Goal: Information Seeking & Learning: Learn about a topic

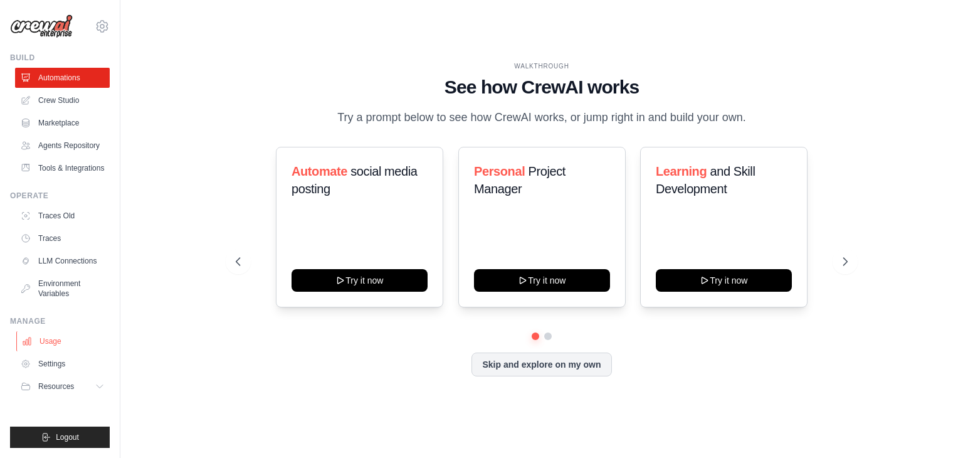
click at [56, 341] on link "Usage" at bounding box center [63, 341] width 95 height 20
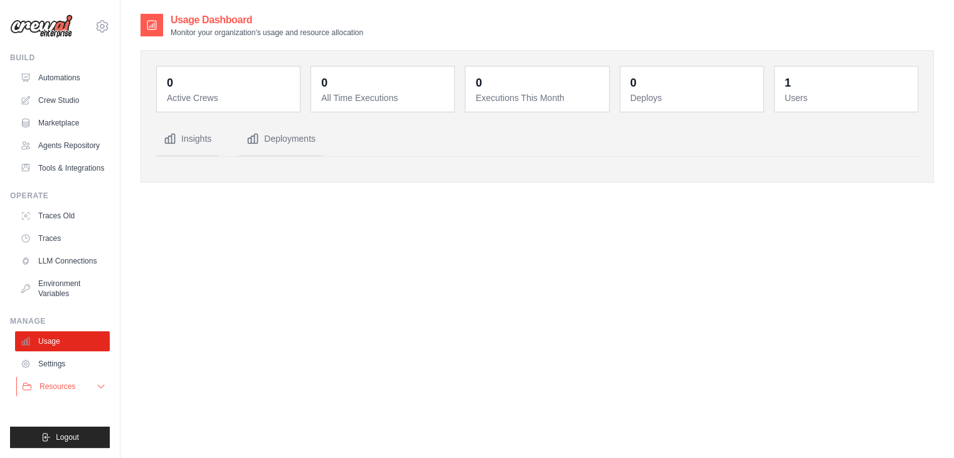
click at [72, 388] on span "Resources" at bounding box center [58, 386] width 36 height 10
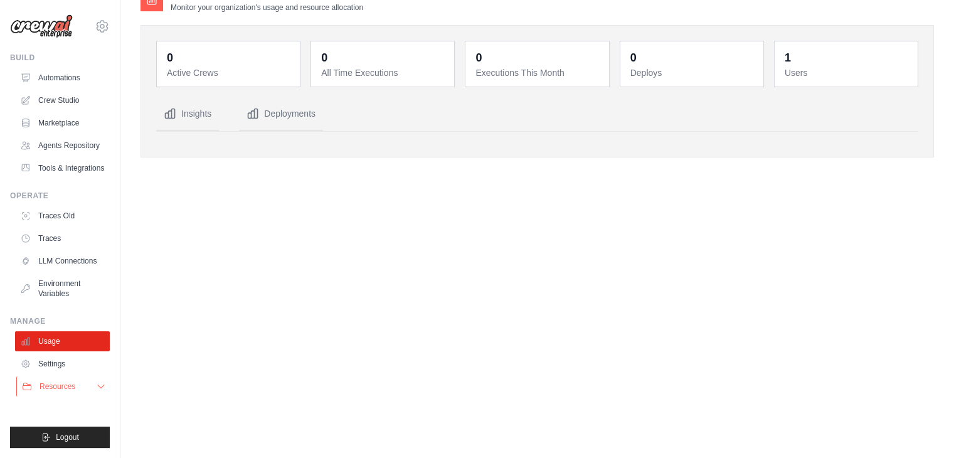
click at [59, 387] on span "Resources" at bounding box center [58, 386] width 36 height 10
click at [102, 387] on icon at bounding box center [101, 386] width 6 height 3
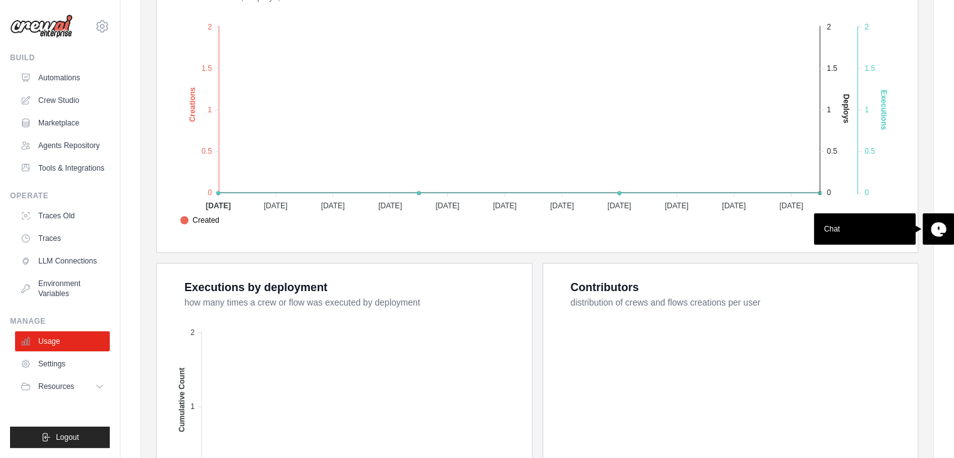
scroll to position [450, 0]
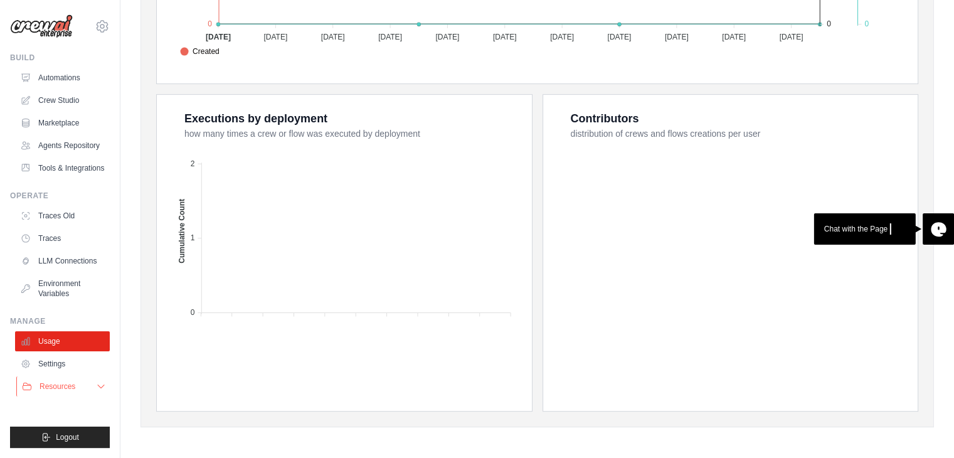
click at [99, 390] on icon at bounding box center [101, 386] width 10 height 10
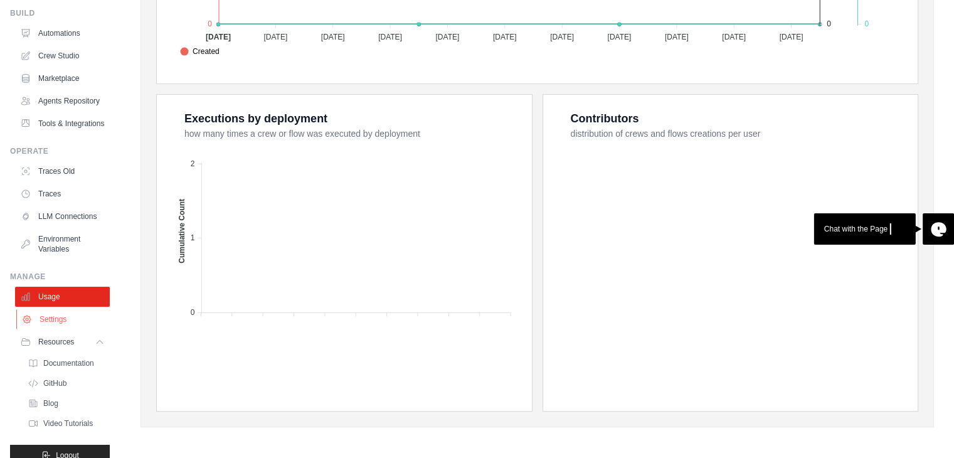
scroll to position [45, 0]
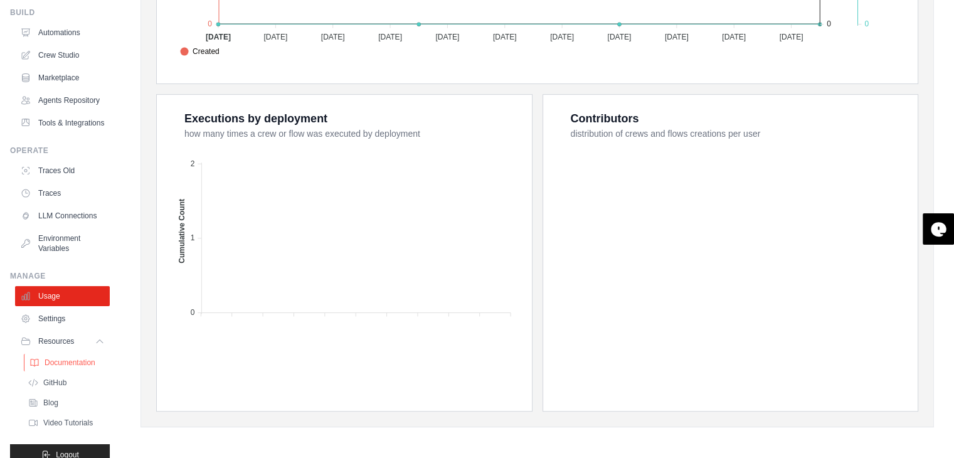
click at [68, 368] on span "Documentation" at bounding box center [70, 363] width 51 height 10
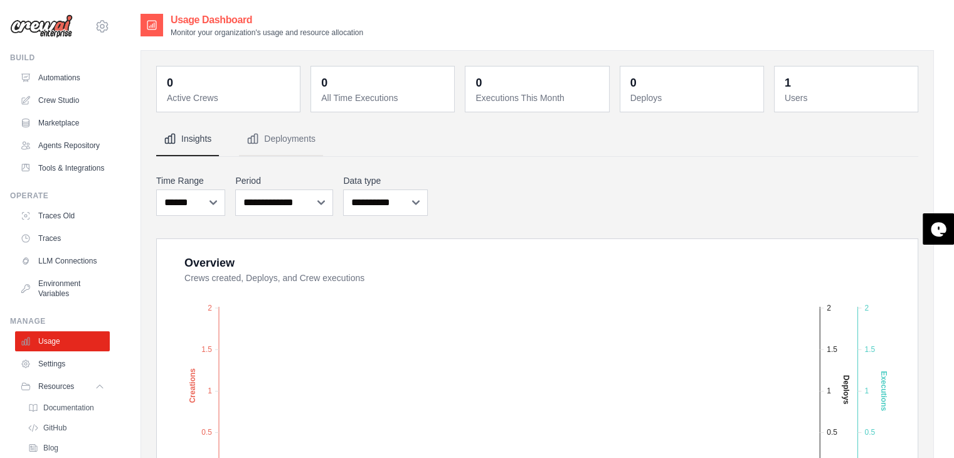
scroll to position [93, 0]
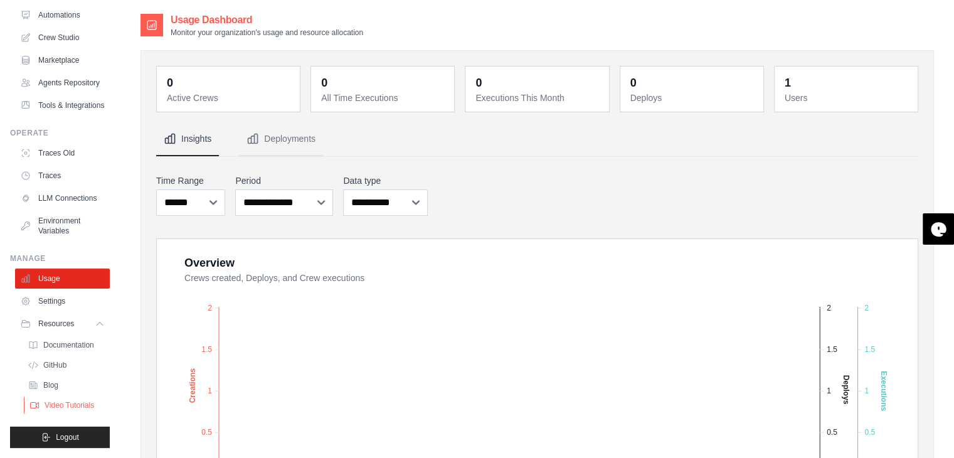
click at [66, 404] on span "Video Tutorials" at bounding box center [70, 405] width 50 height 10
